Goal: Transaction & Acquisition: Purchase product/service

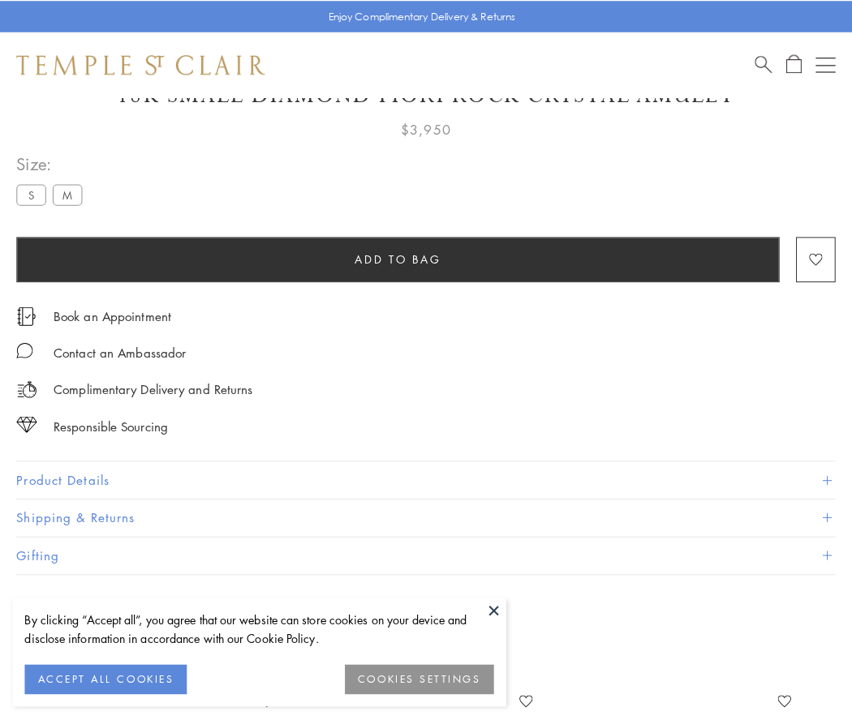
scroll to position [96, 0]
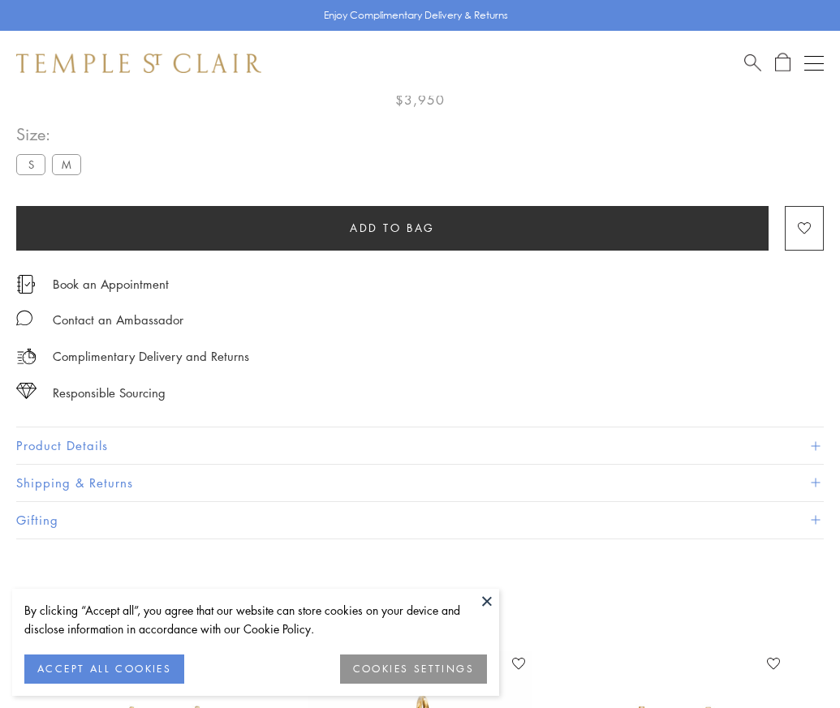
click at [392, 227] on span "Add to bag" at bounding box center [392, 228] width 85 height 18
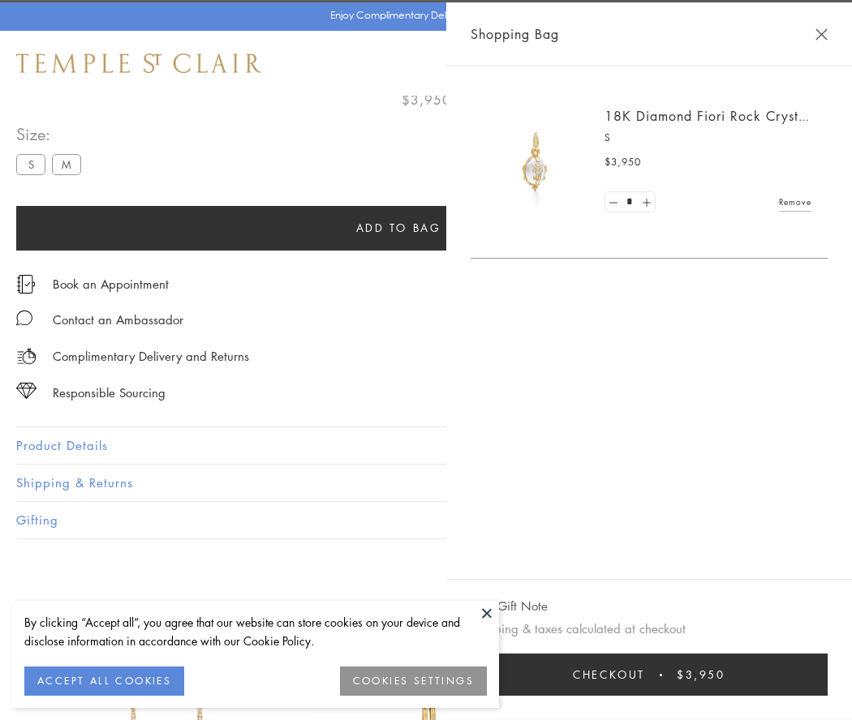
click at [827, 675] on button "Checkout $3,950" at bounding box center [648, 675] width 357 height 42
